Goal: Transaction & Acquisition: Obtain resource

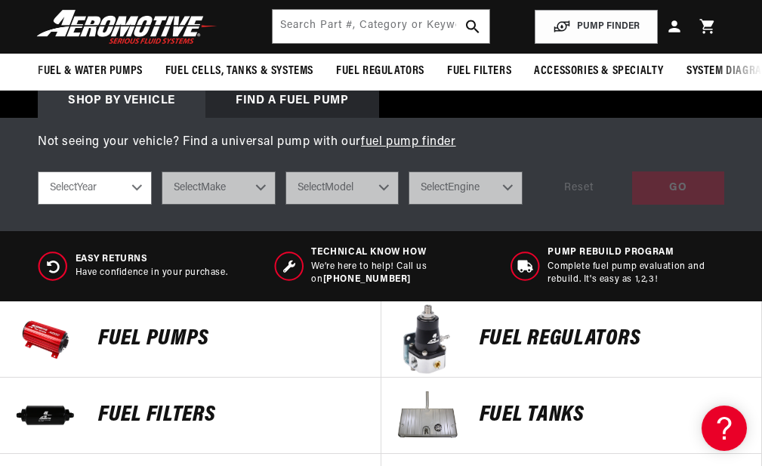
click at [136, 195] on select "Select Year 2023 2022 2021 2020 2019 2018 2017 2016 2015 2014 2013 2012 2011 20…" at bounding box center [95, 187] width 114 height 33
select select "1968"
click at [38, 182] on select "Select Year 2023 2022 2021 2020 2019 2018 2017 2016 2015 2014 2013 2012 2011 20…" at bounding box center [95, 187] width 114 height 33
select select "1968"
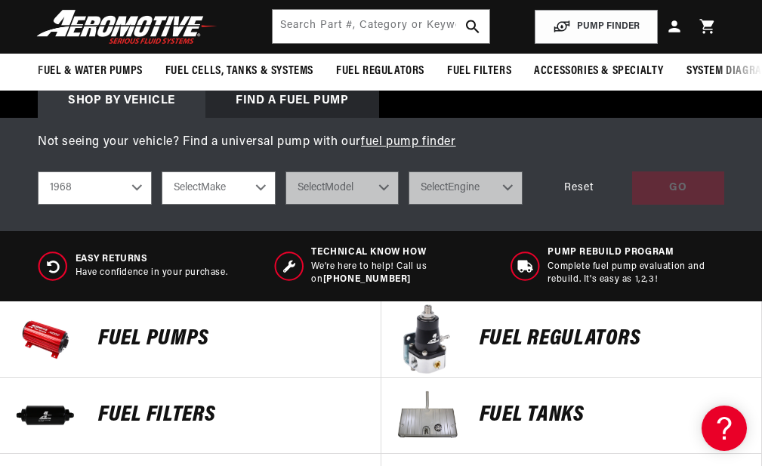
click at [251, 199] on select "Select Make Buick Chevrolet Dodge Ford GMC Oldsmobile Pontiac" at bounding box center [219, 187] width 114 height 33
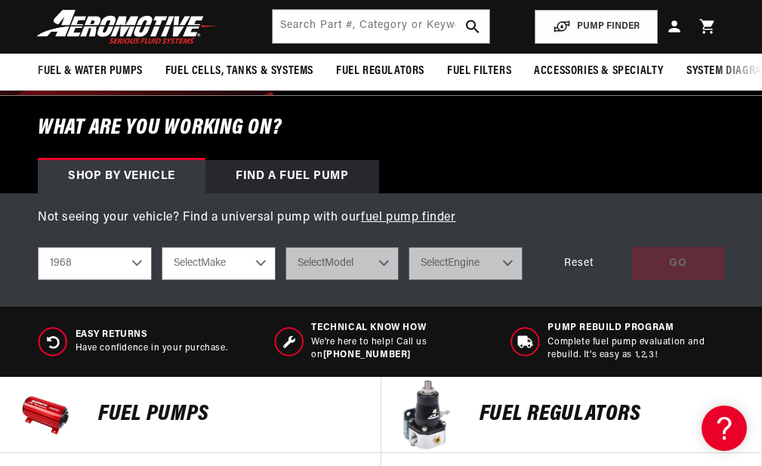
scroll to position [0, 1251]
drag, startPoint x: 263, startPoint y: 272, endPoint x: 255, endPoint y: 274, distance: 7.7
click at [263, 272] on select "Select Make Buick Chevrolet Dodge Ford GMC Oldsmobile Pontiac" at bounding box center [219, 263] width 114 height 33
select select "Dodge"
click at [162, 257] on select "Select Make Buick Chevrolet Dodge Ford GMC Oldsmobile Pontiac" at bounding box center [219, 263] width 114 height 33
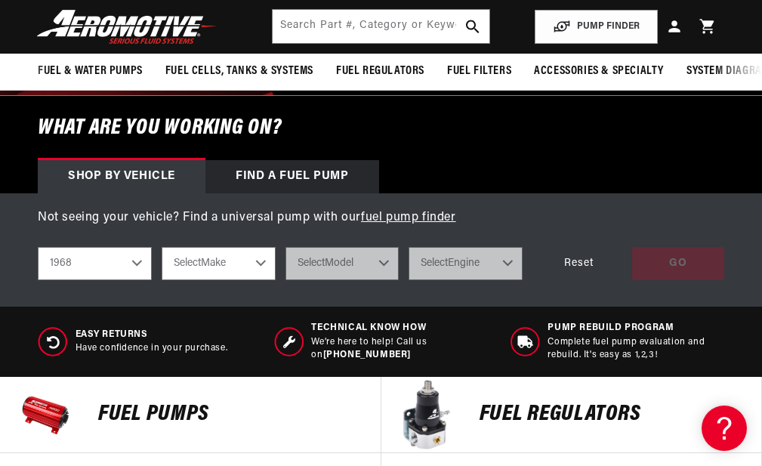
select select "Dodge"
click at [380, 275] on select "Select Model Charger Dart" at bounding box center [342, 263] width 114 height 33
select select "Charger"
click at [285, 257] on select "Select Model Charger Dart" at bounding box center [342, 263] width 114 height 33
select select "Charger"
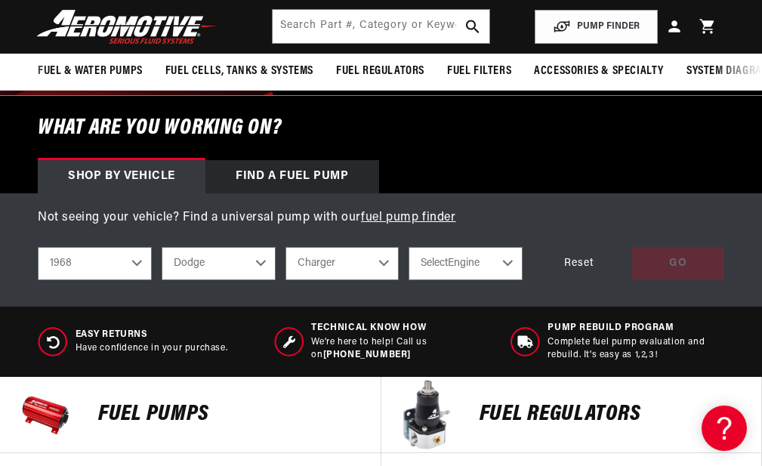
scroll to position [0, 1877]
click at [509, 272] on select "Select Engine 3.7L 5.2L 6.3L 7.0L 7.2L" at bounding box center [465, 263] width 114 height 33
select select "7.0L"
click at [408, 257] on select "Select Engine 3.7L 5.2L 6.3L 7.0L 7.2L" at bounding box center [465, 263] width 114 height 33
drag, startPoint x: 512, startPoint y: 274, endPoint x: 495, endPoint y: 276, distance: 16.8
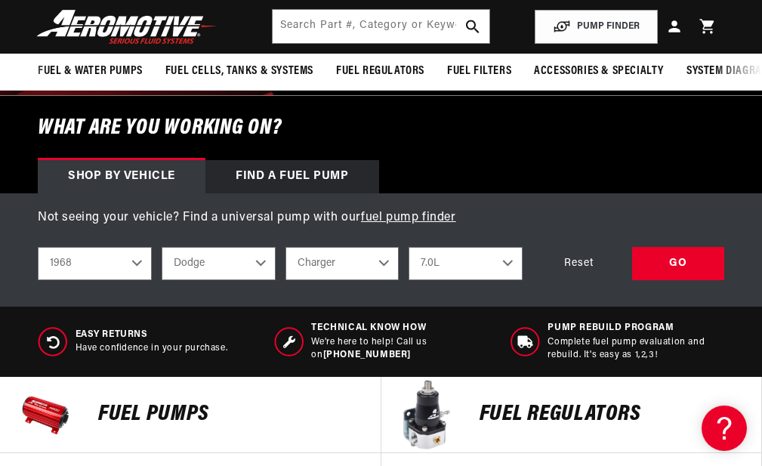
click at [510, 274] on select "3.7L 5.2L 6.3L 7.0L 7.2L" at bounding box center [465, 263] width 114 height 33
click at [408, 257] on select "3.7L 5.2L 6.3L 7.0L 7.2L" at bounding box center [465, 263] width 114 height 33
select select "7.2L"
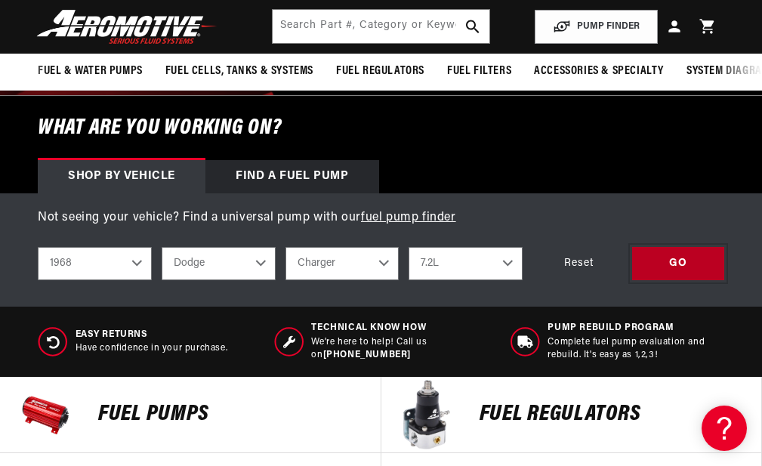
click at [657, 277] on div "GO" at bounding box center [678, 264] width 92 height 34
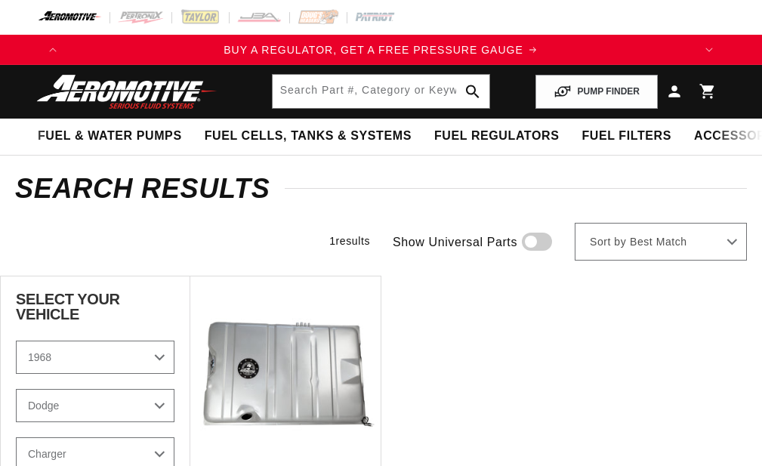
select select "1968"
select select "Dodge"
select select "7.2L"
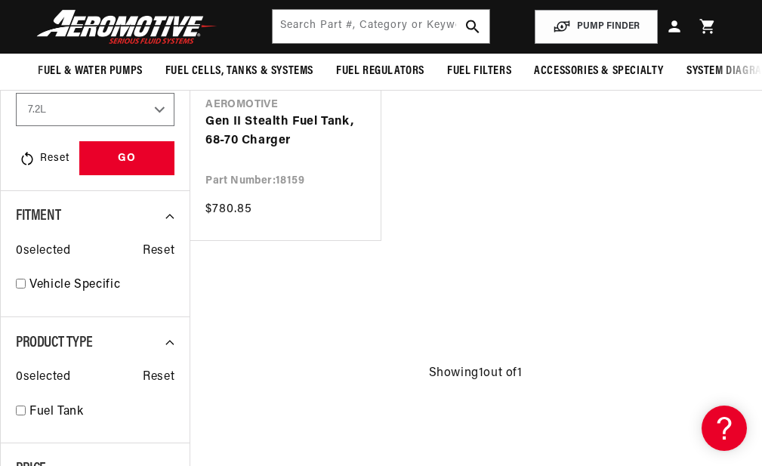
scroll to position [0, 1251]
click at [237, 132] on link "Gen II Stealth Fuel Tank, 68-70 Charger" at bounding box center [284, 131] width 159 height 38
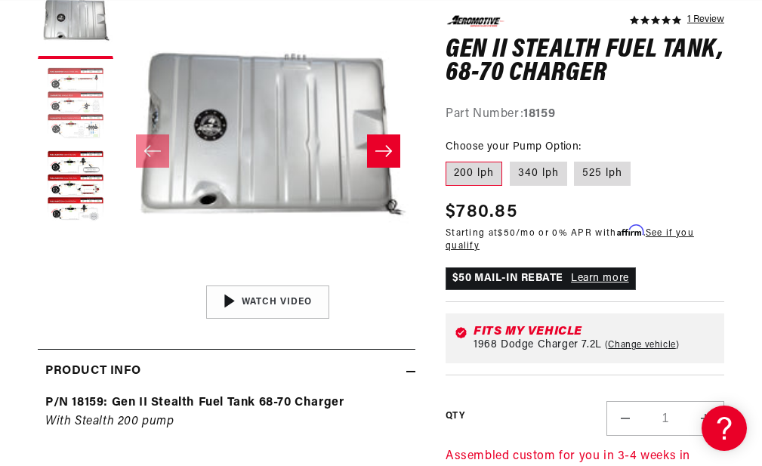
click at [75, 112] on button "Load image 2 in gallery view" at bounding box center [75, 103] width 75 height 75
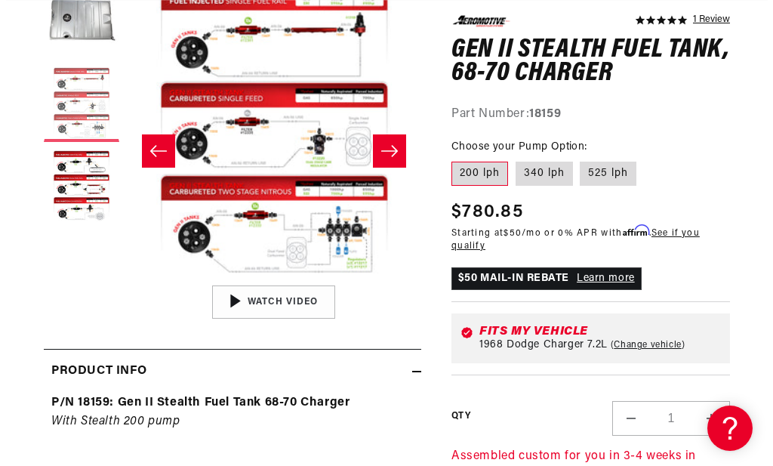
scroll to position [0, 626]
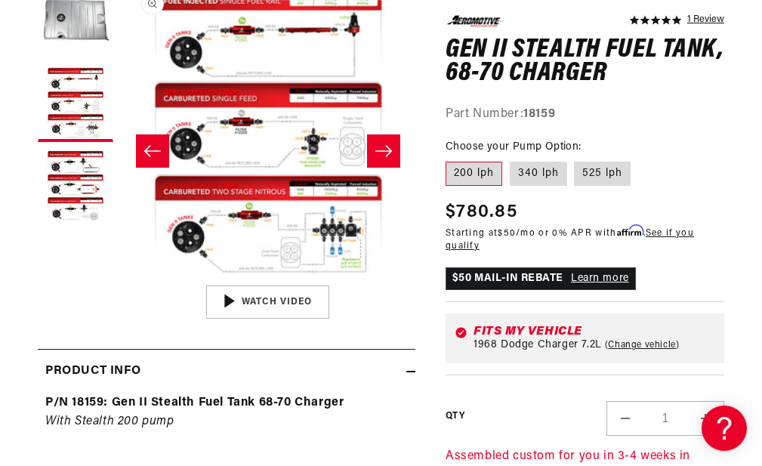
click at [121, 277] on button "Open media 2 in modal" at bounding box center [121, 277] width 0 height 0
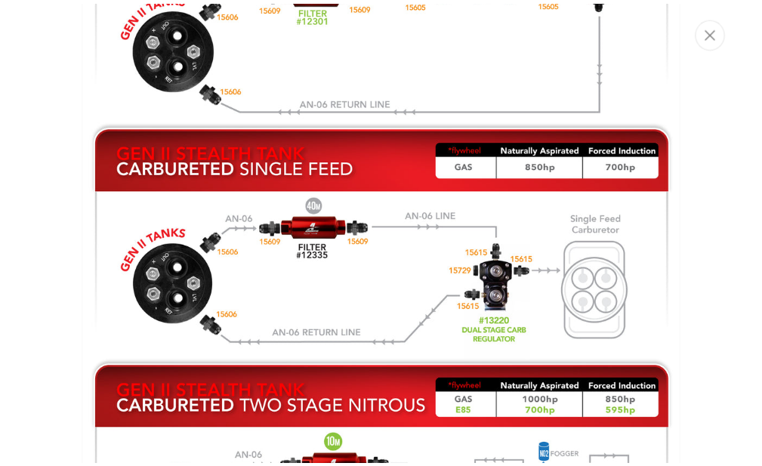
scroll to position [0, 0]
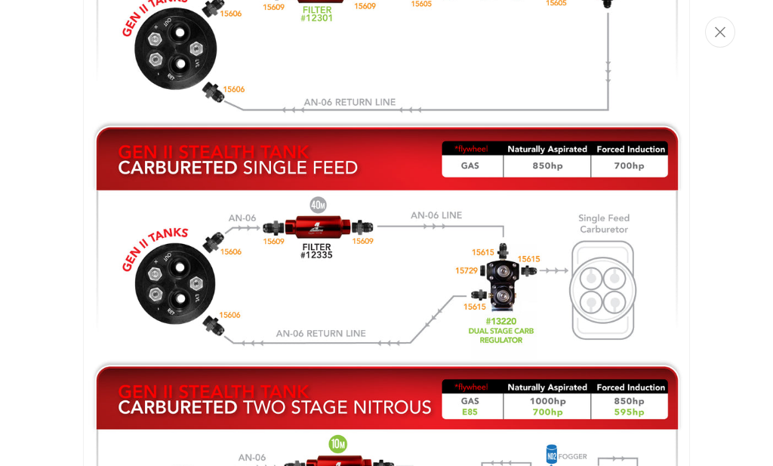
click at [503, 275] on img "Media gallery" at bounding box center [386, 248] width 607 height 759
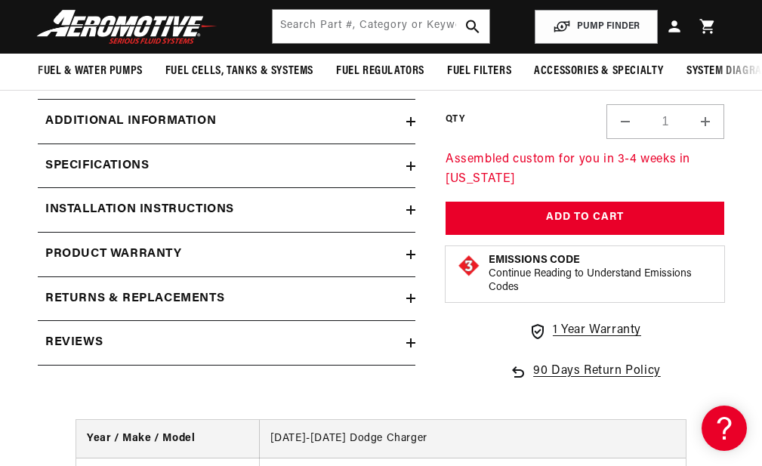
click at [187, 218] on h2 "Installation Instructions" at bounding box center [139, 210] width 189 height 20
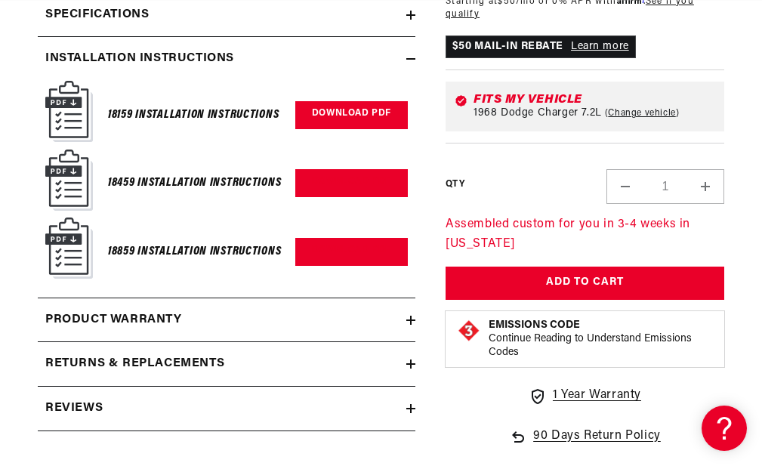
click at [355, 121] on link "Download PDF" at bounding box center [351, 115] width 112 height 28
